Goal: Information Seeking & Learning: Learn about a topic

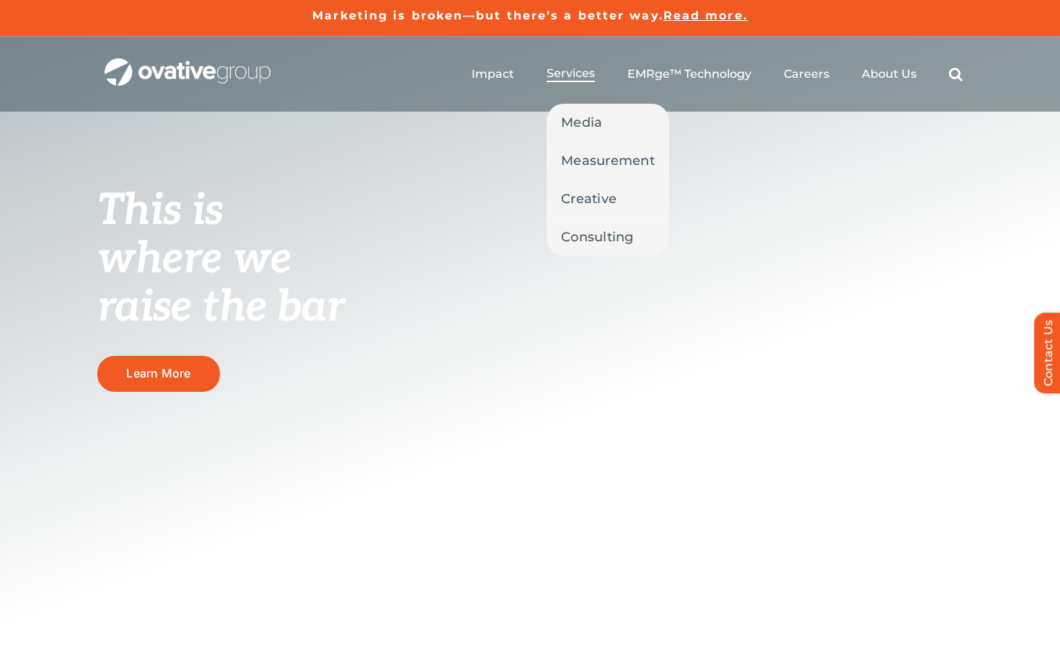
click at [574, 78] on span "Services" at bounding box center [570, 73] width 48 height 14
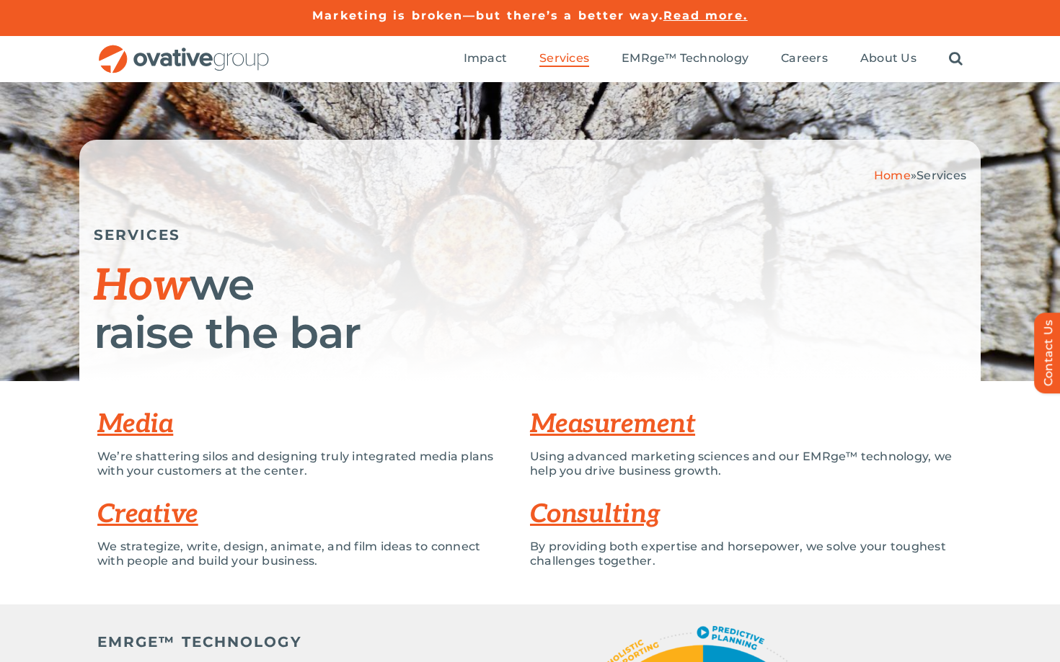
click at [572, 523] on link "Consulting" at bounding box center [595, 515] width 130 height 32
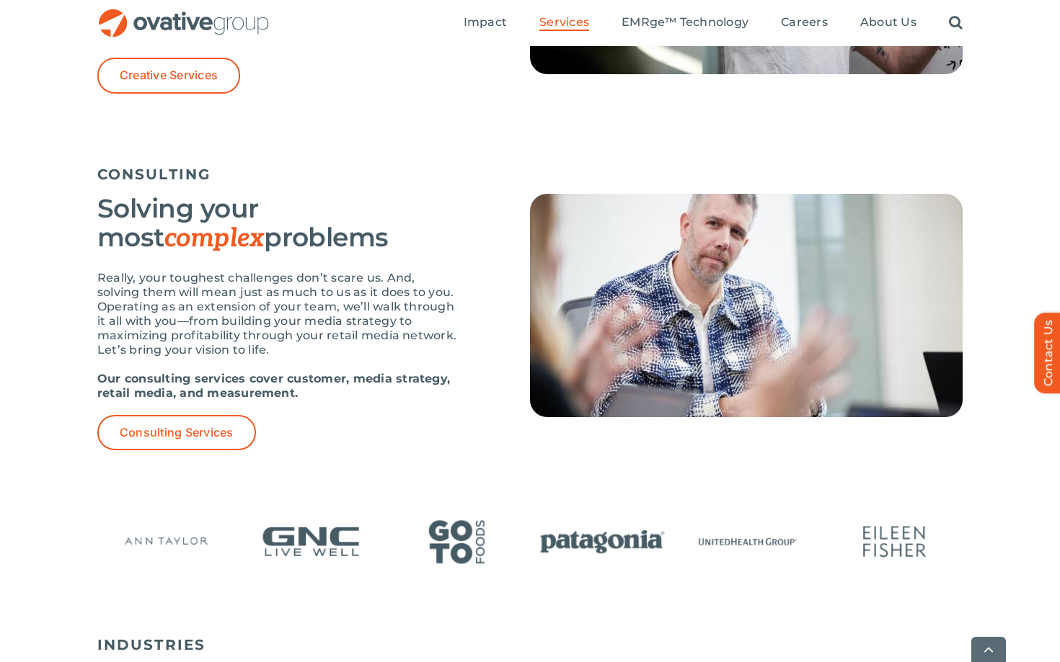
scroll to position [1951, 0]
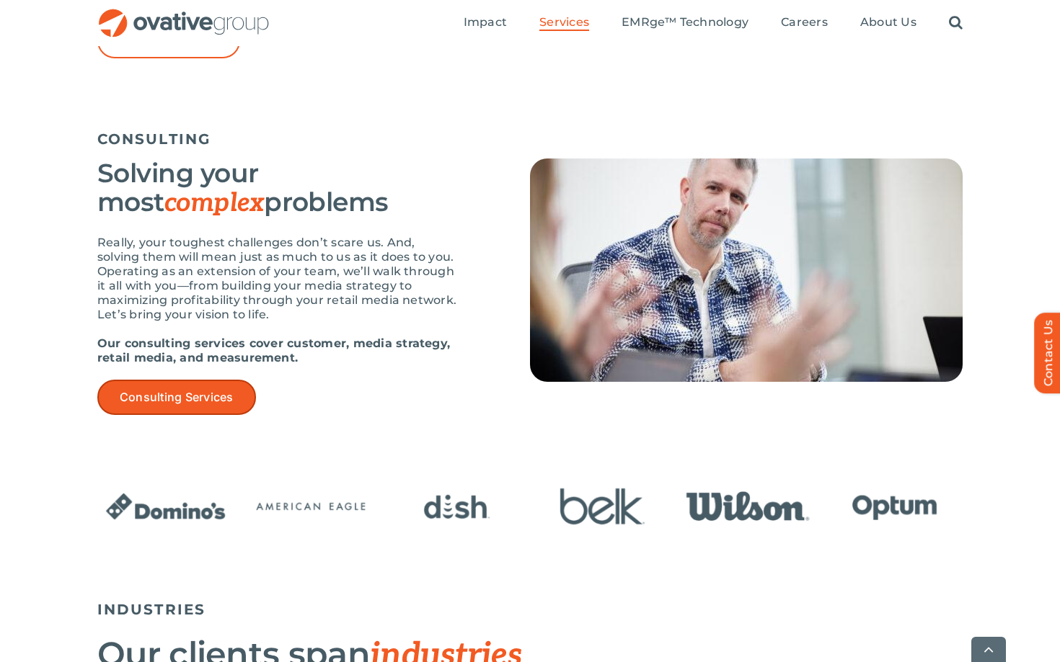
click at [208, 402] on span "Consulting Services" at bounding box center [177, 398] width 114 height 14
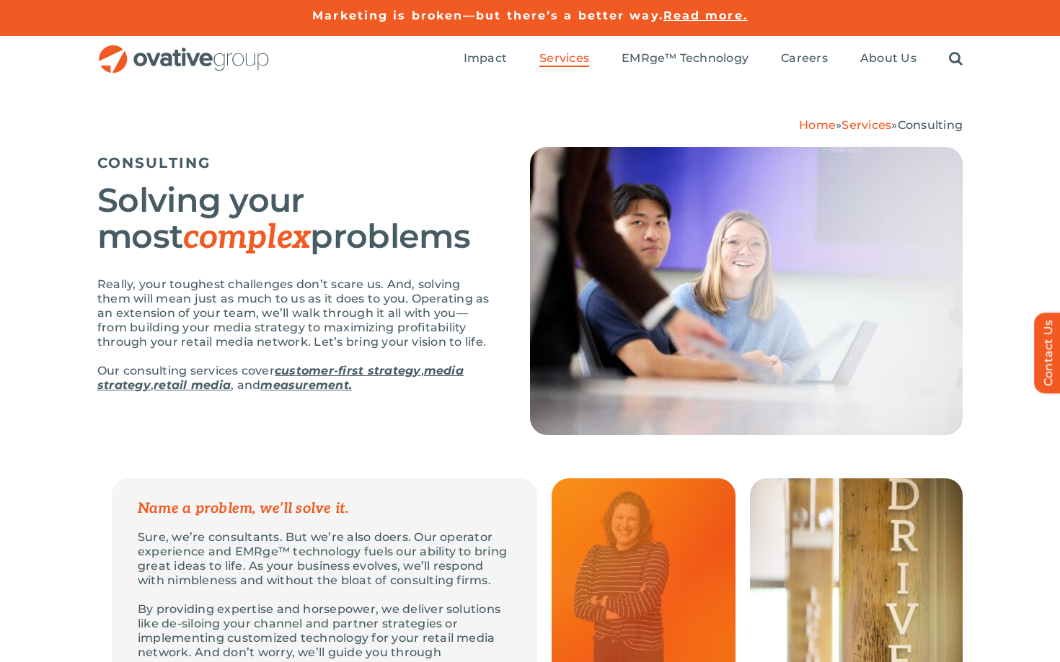
click at [180, 57] on img "OG_Full_horizontal_RGB" at bounding box center [183, 60] width 173 height 30
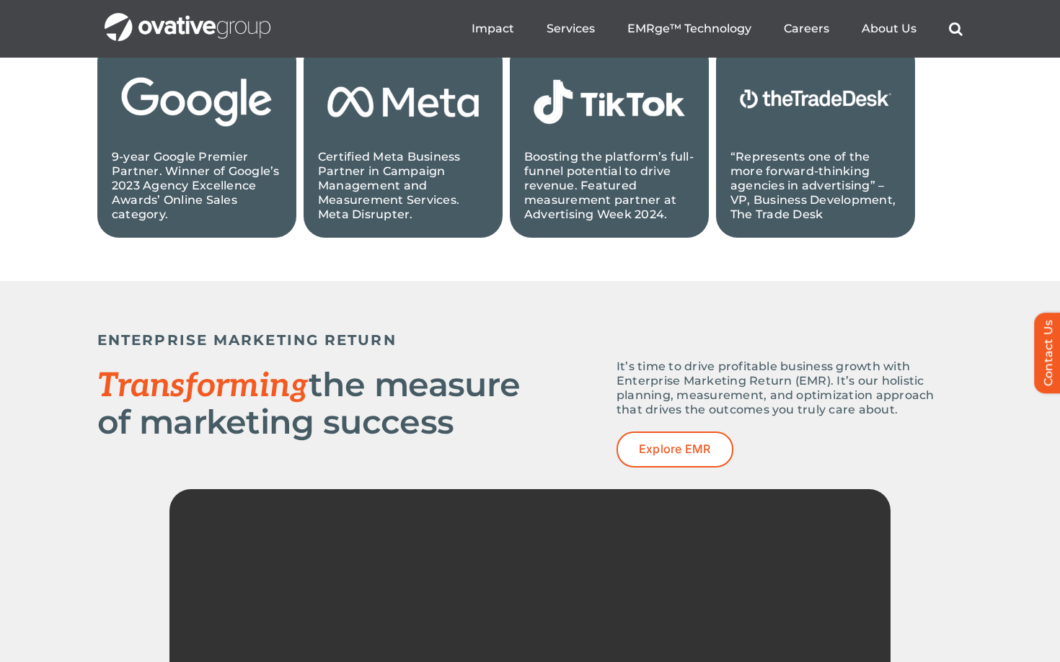
scroll to position [1615, 0]
